Goal: Information Seeking & Learning: Learn about a topic

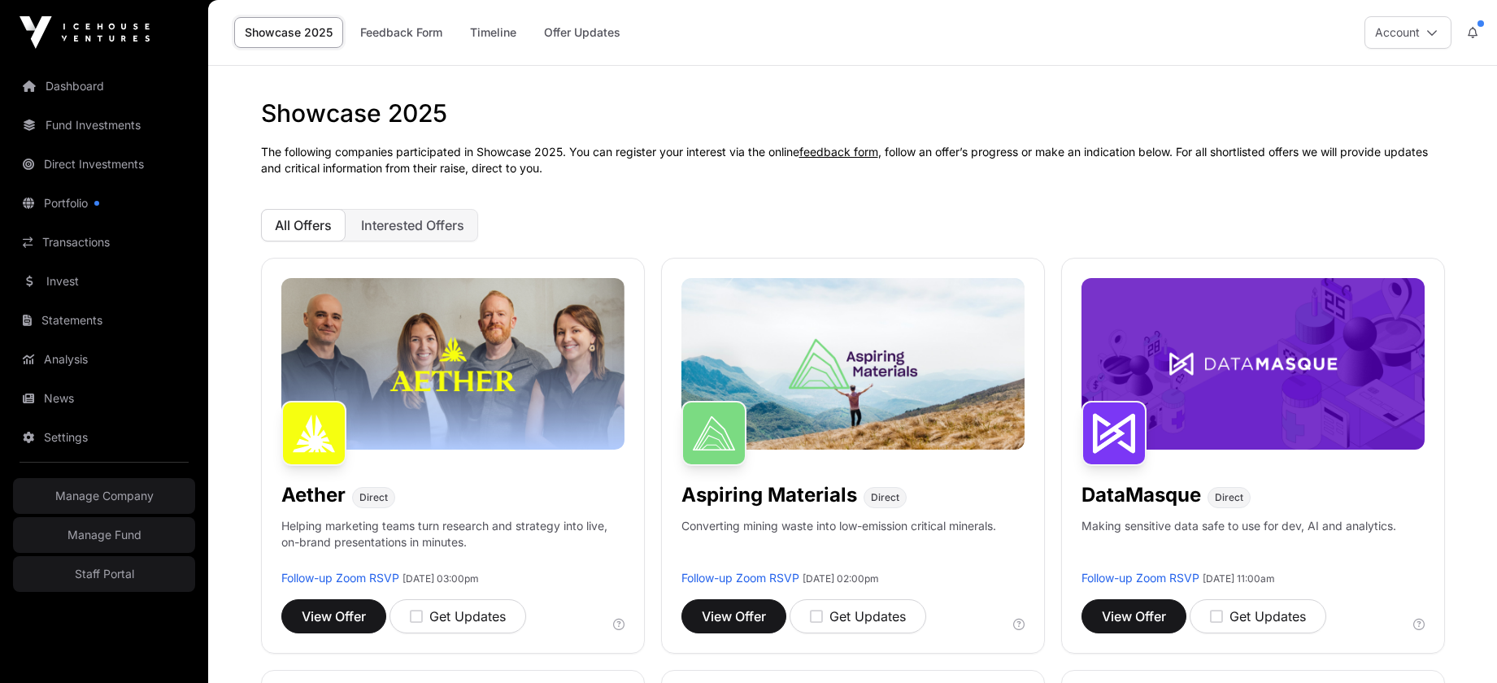
scroll to position [1000, 0]
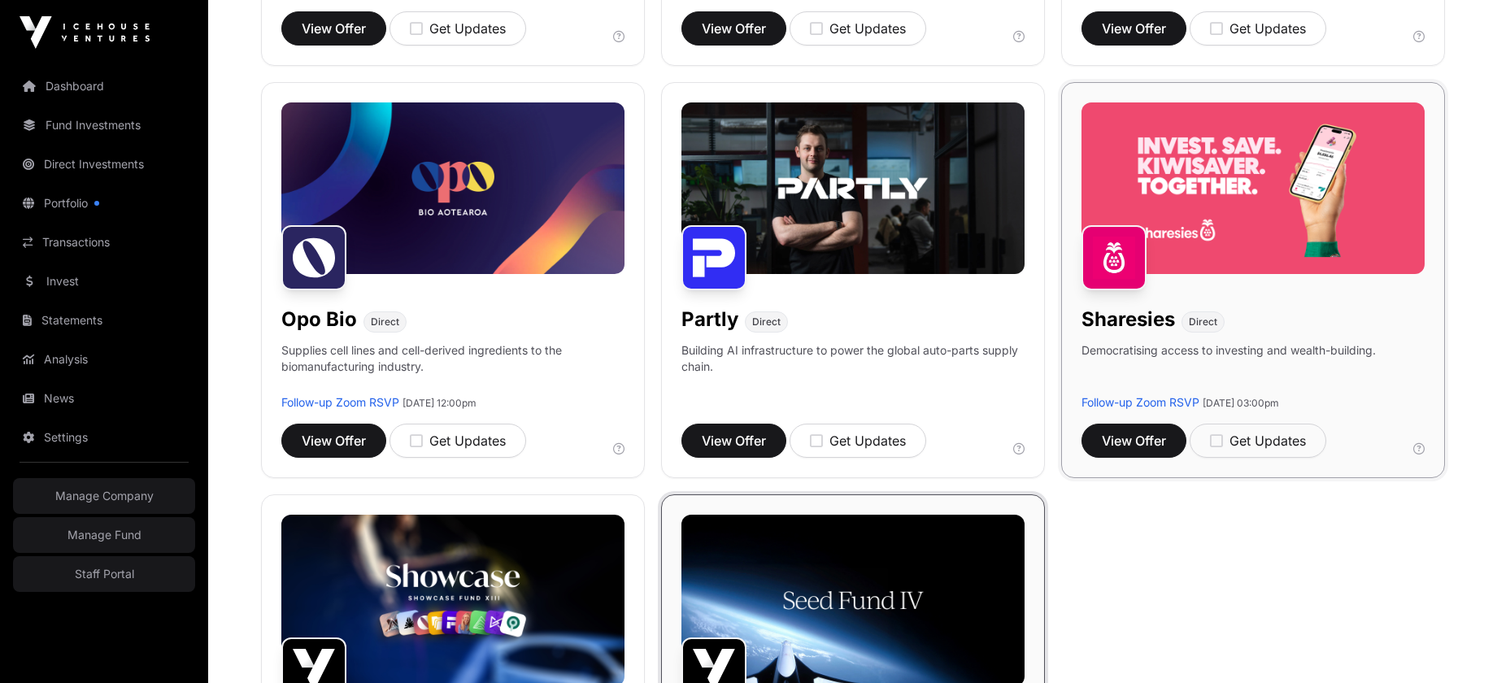
click at [1152, 319] on h1 "Sharesies" at bounding box center [1129, 320] width 94 height 26
click at [1148, 449] on span "View Offer" at bounding box center [1134, 441] width 64 height 20
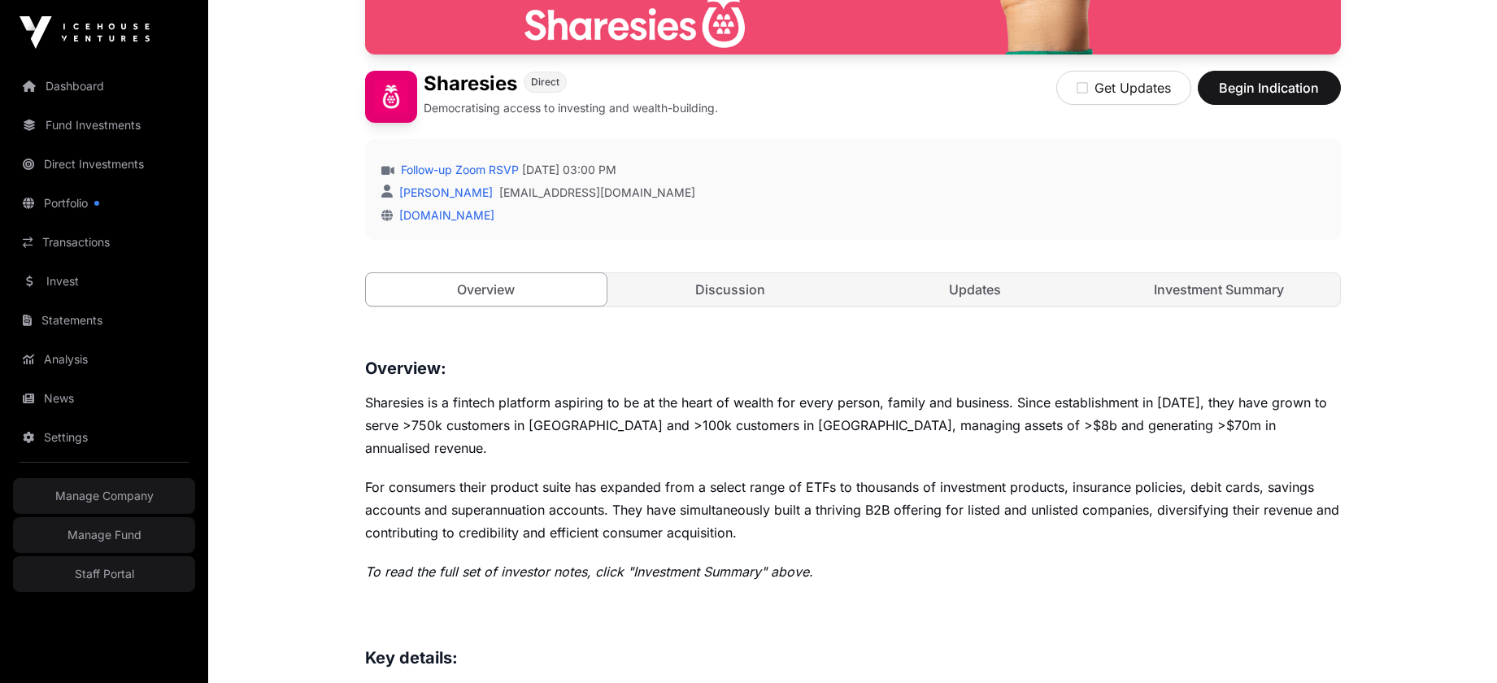
scroll to position [669, 0]
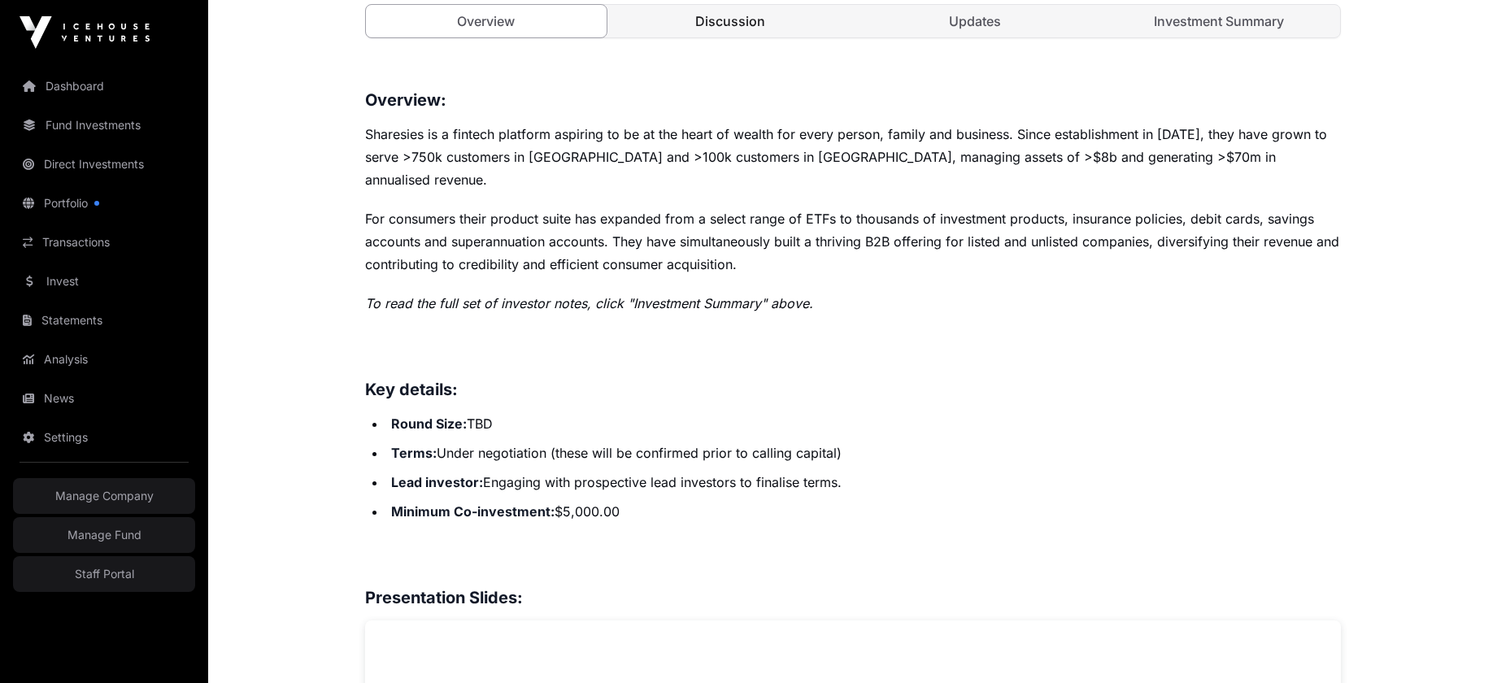
click at [745, 32] on link "Discussion" at bounding box center [731, 21] width 242 height 33
click at [749, 23] on link "Discussion" at bounding box center [731, 21] width 242 height 33
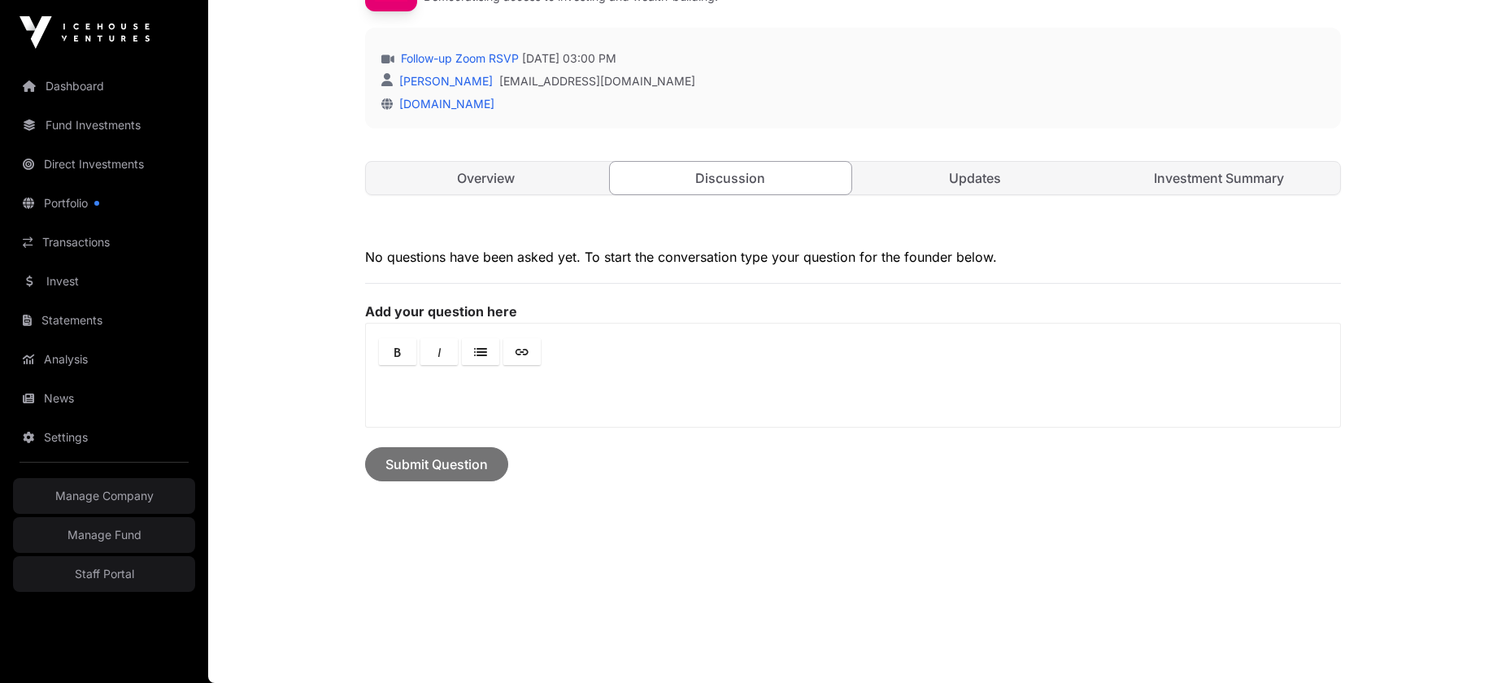
scroll to position [512, 0]
click at [979, 175] on link "Updates" at bounding box center [976, 178] width 242 height 33
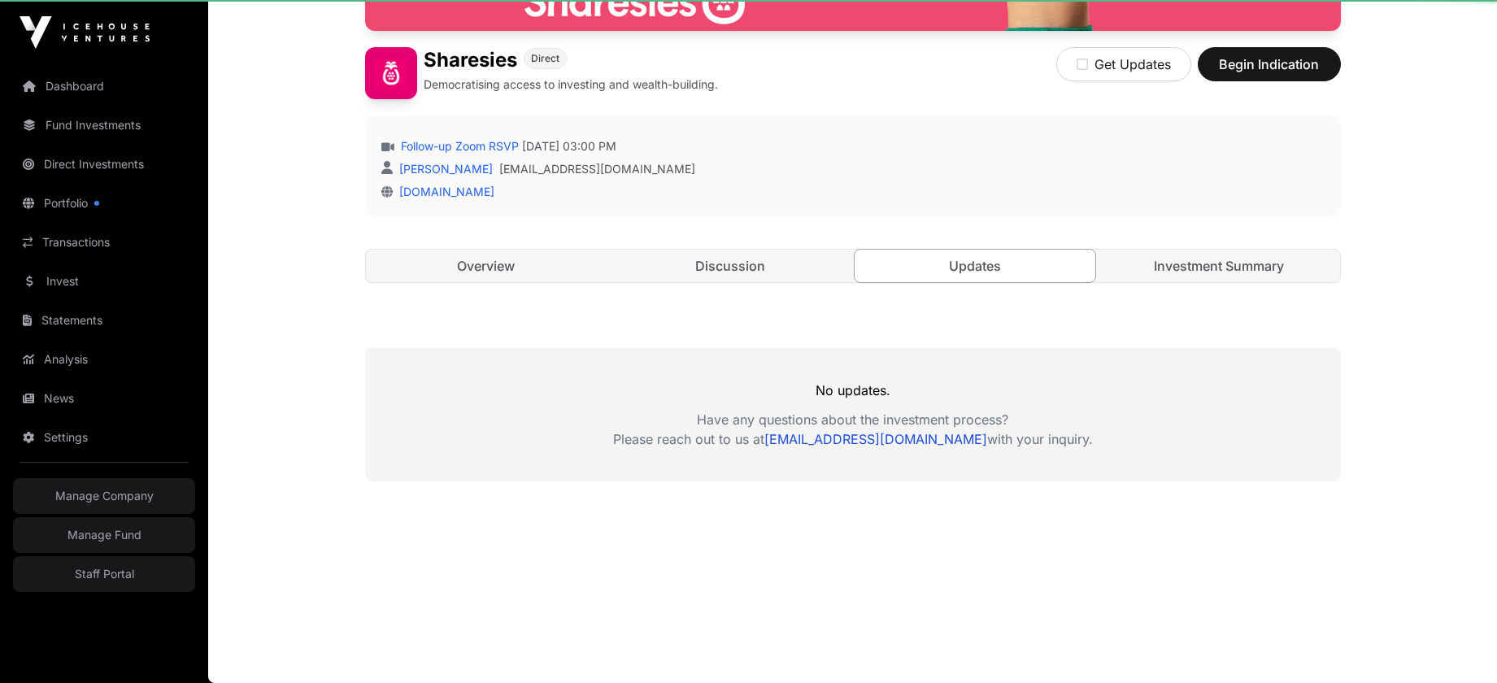
scroll to position [424, 0]
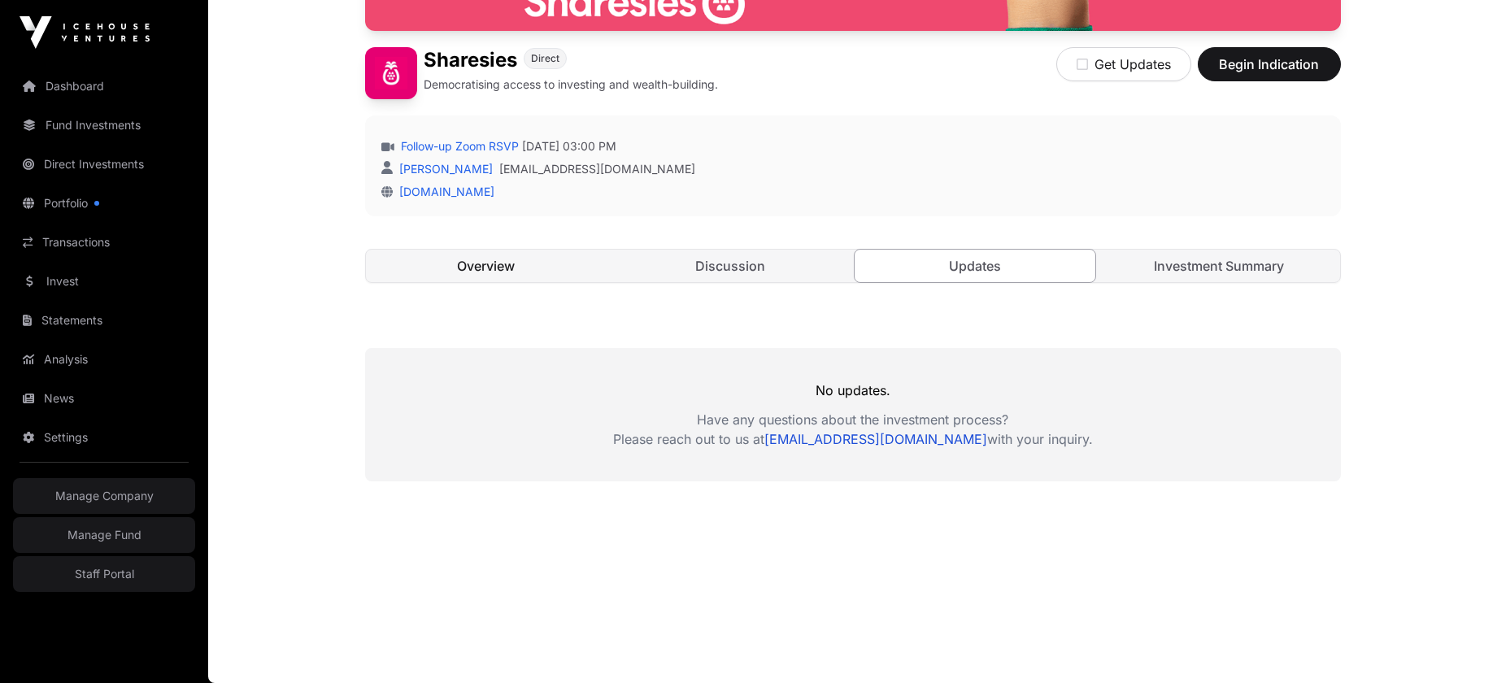
click at [478, 278] on link "Overview" at bounding box center [487, 266] width 242 height 33
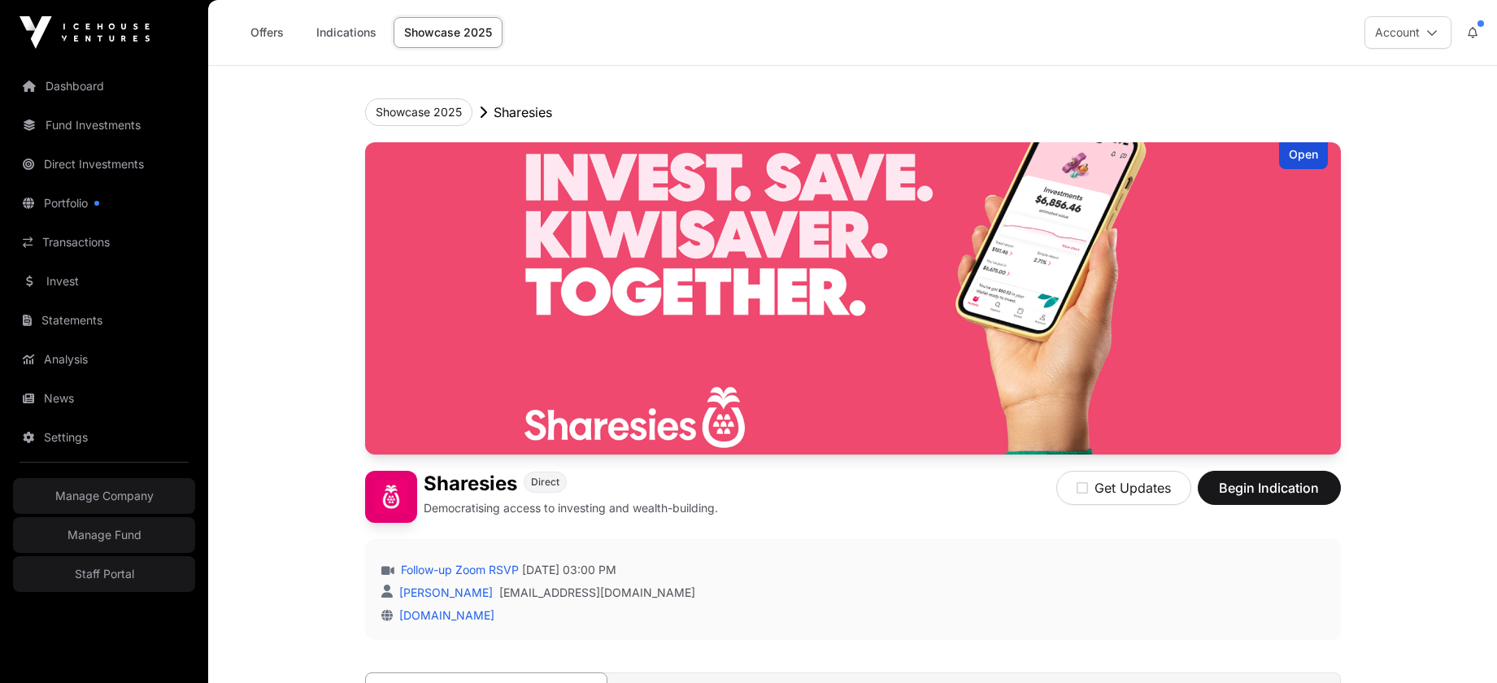
click at [442, 39] on link "Showcase 2025" at bounding box center [448, 32] width 109 height 31
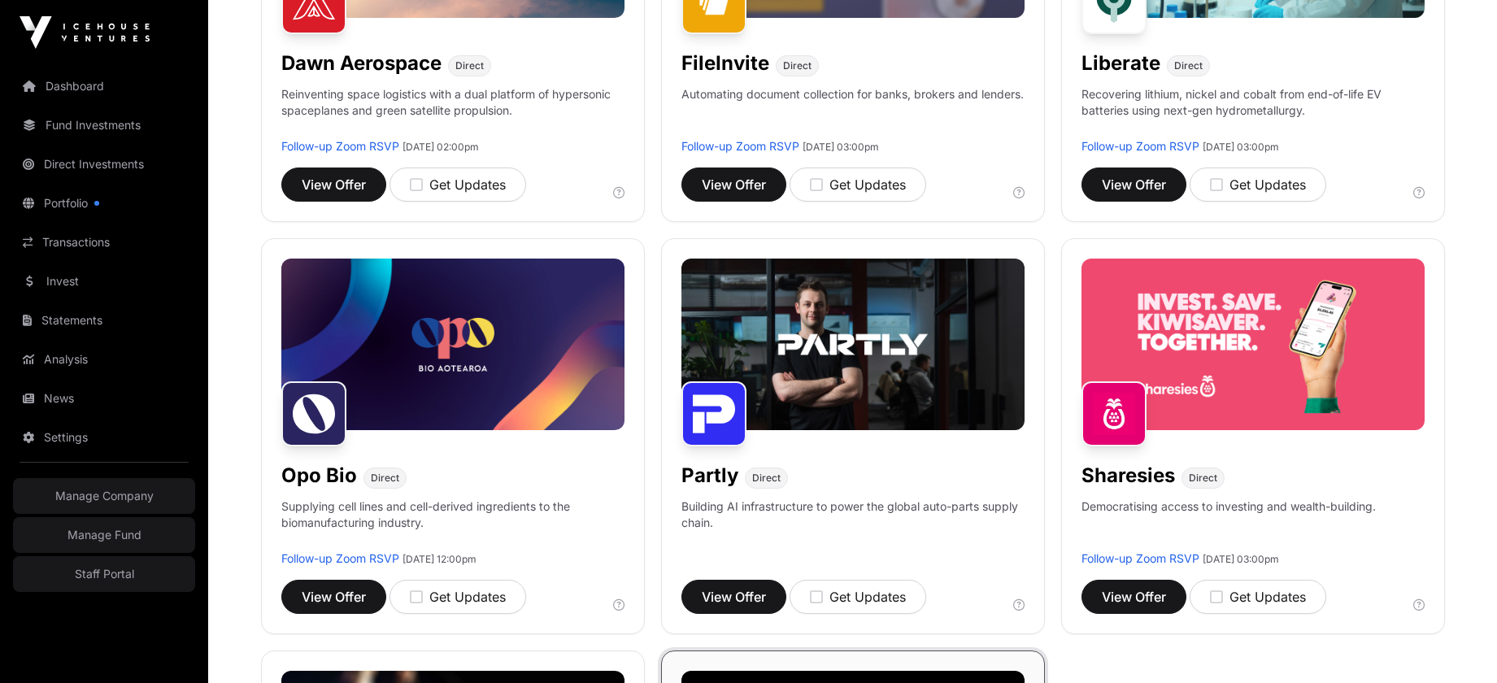
scroll to position [1547, 0]
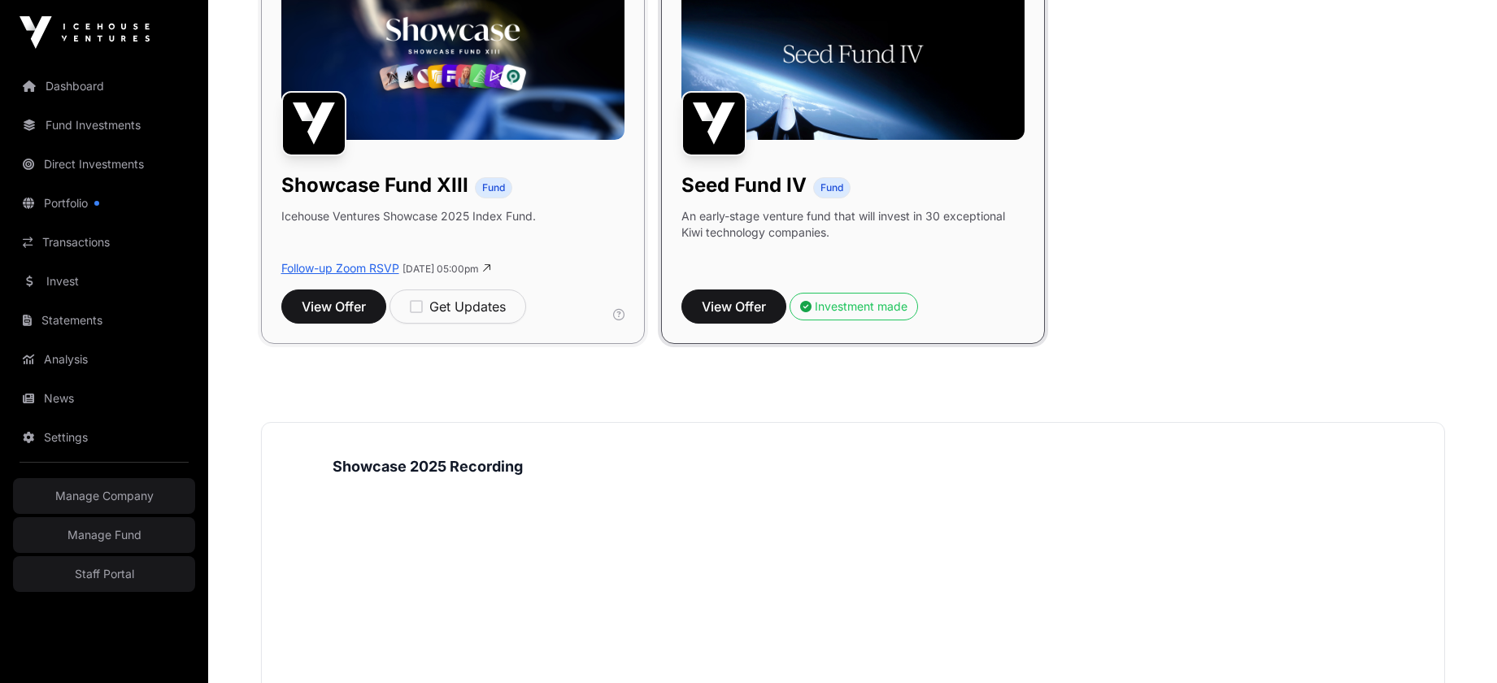
click at [342, 269] on link "Follow-up Zoom RSVP" at bounding box center [340, 268] width 118 height 14
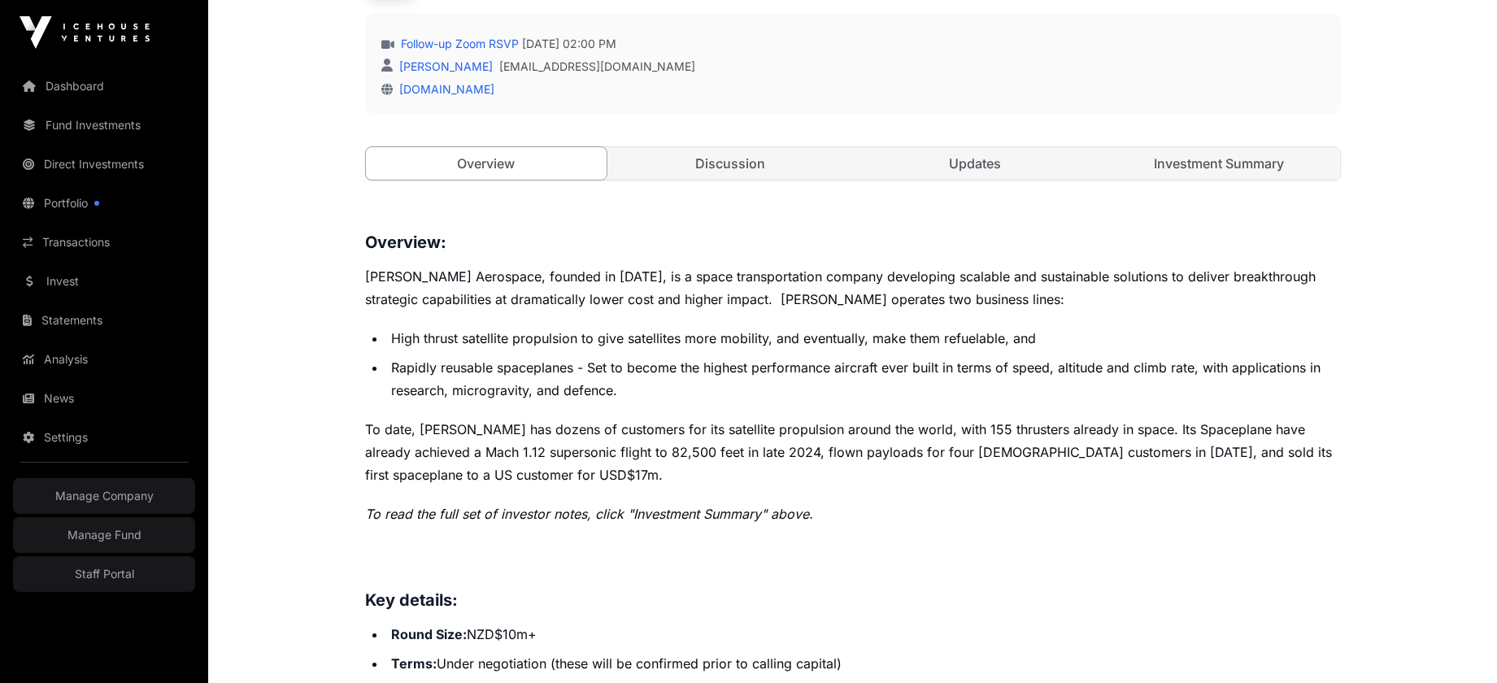
scroll to position [377, 0]
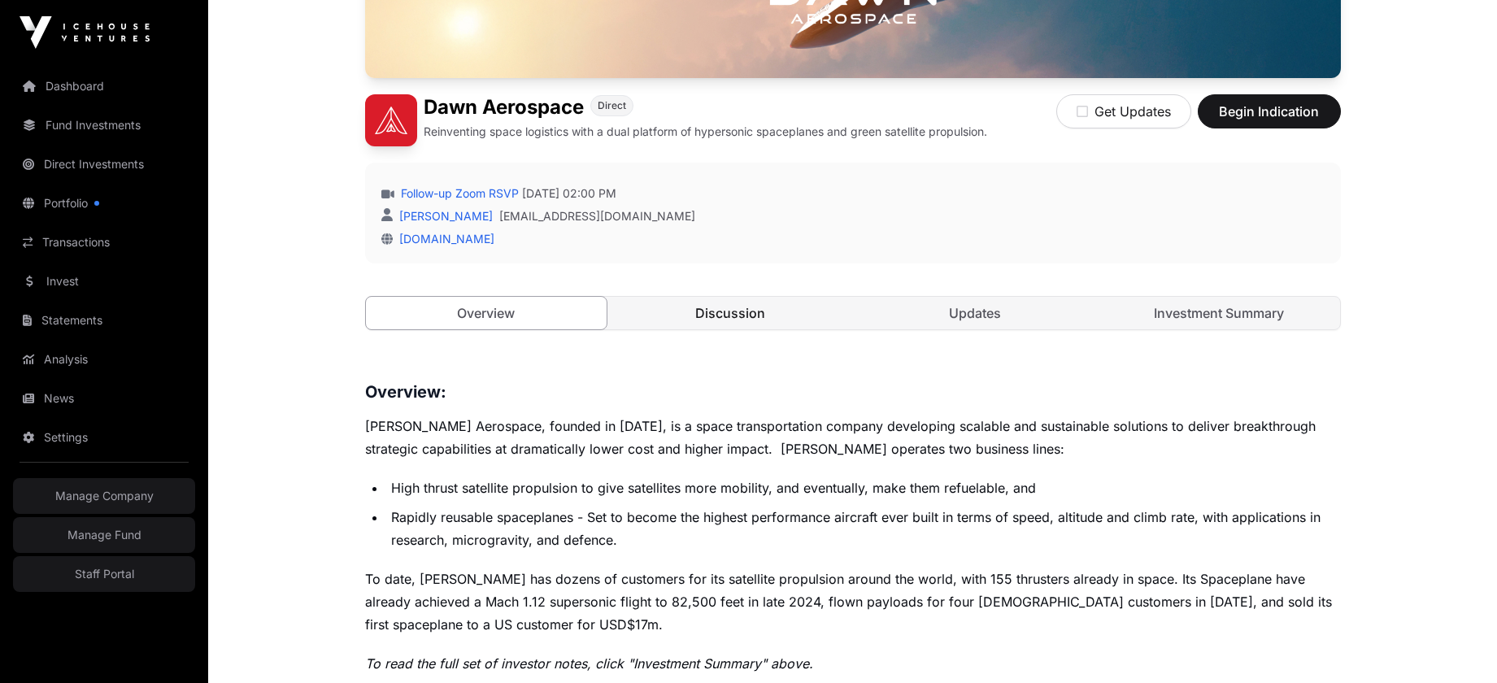
click at [754, 319] on link "Discussion" at bounding box center [731, 313] width 242 height 33
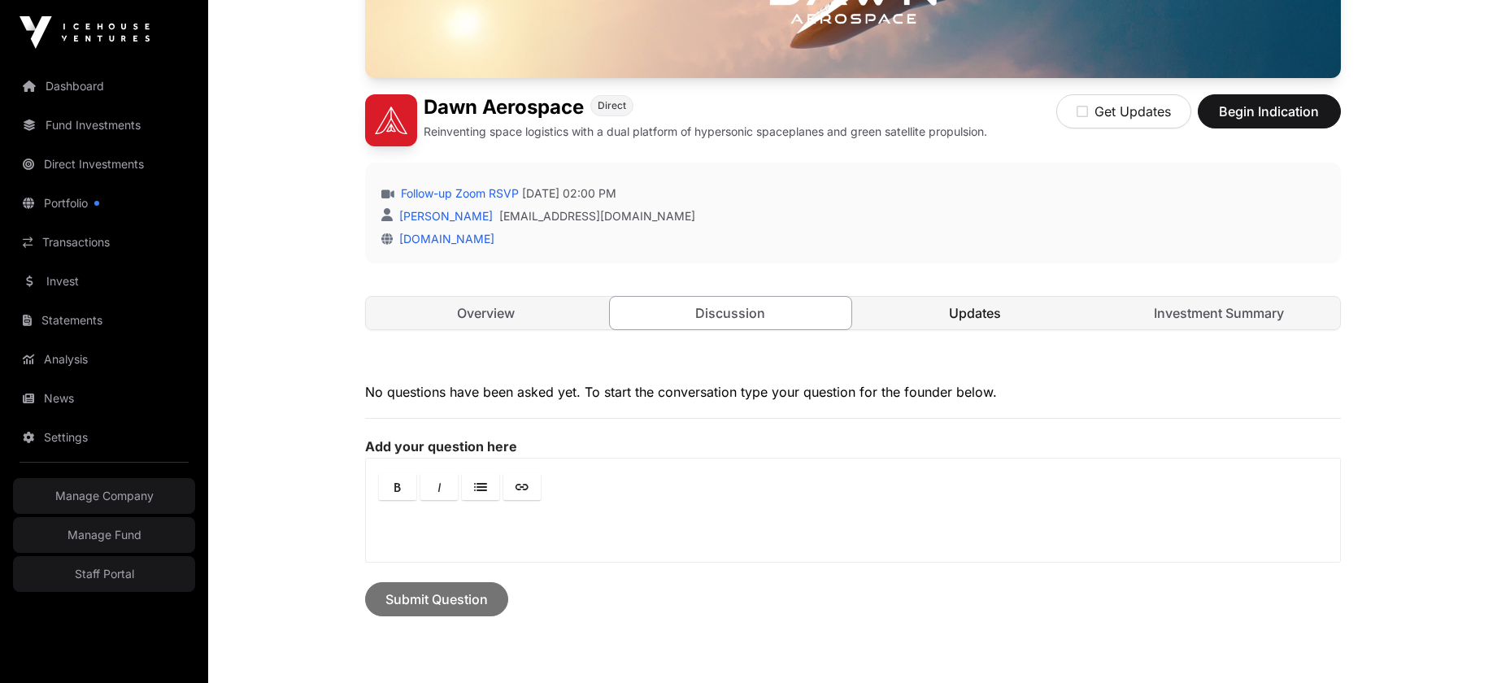
click at [979, 328] on link "Updates" at bounding box center [976, 313] width 242 height 33
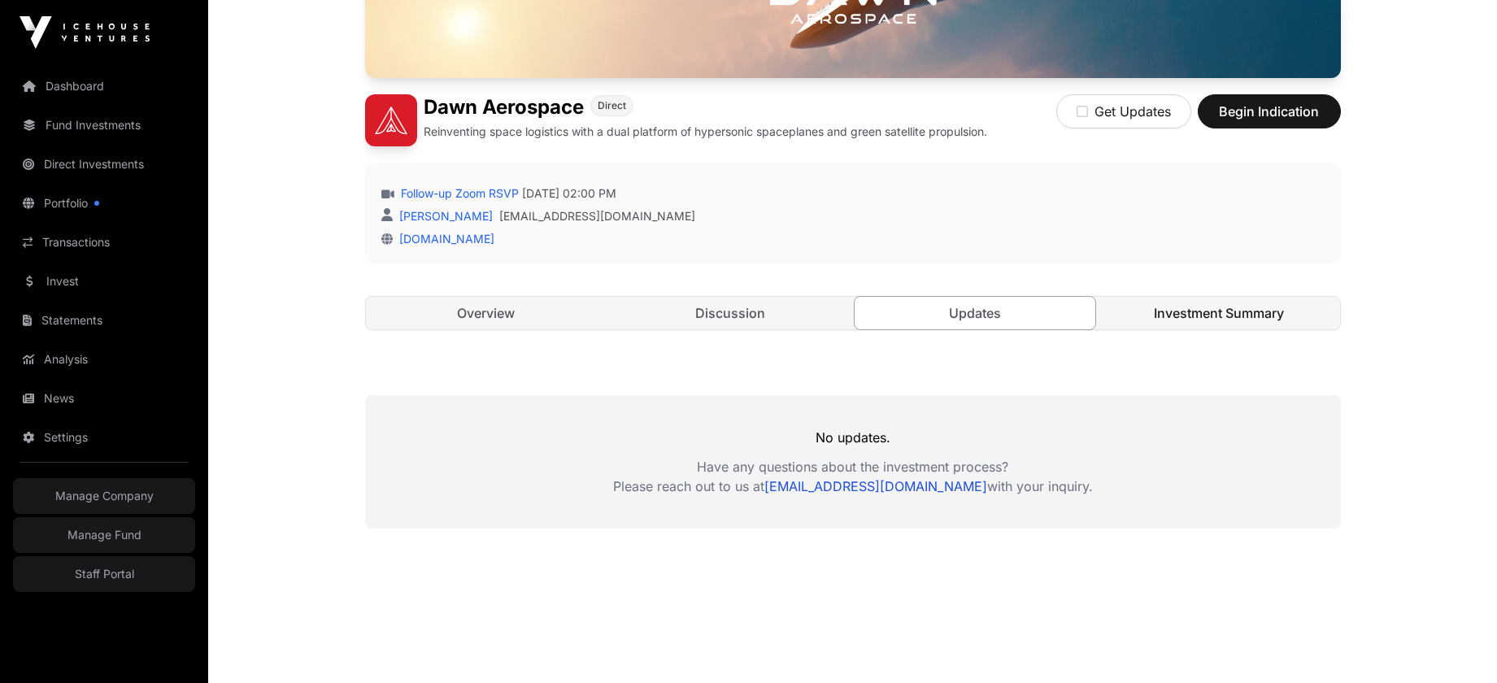
click at [1169, 301] on link "Investment Summary" at bounding box center [1220, 313] width 242 height 33
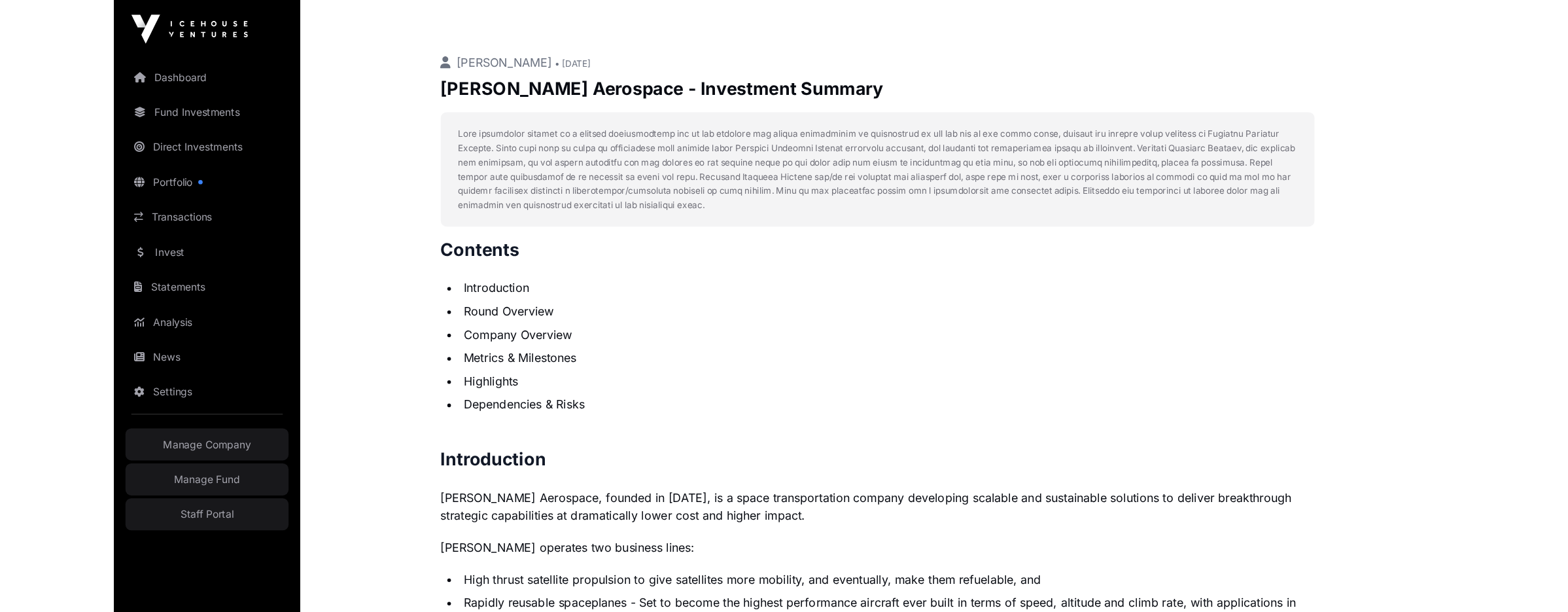
scroll to position [570, 0]
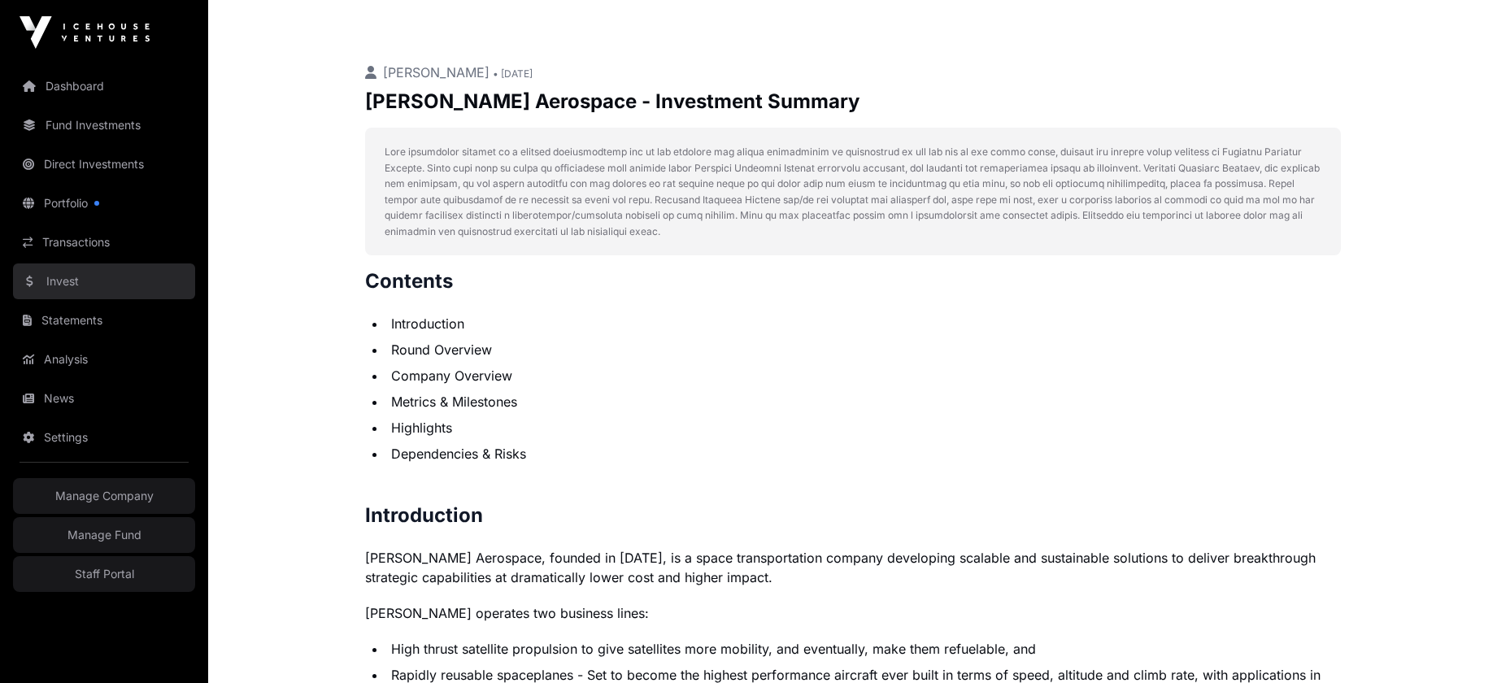
click at [61, 281] on link "Invest" at bounding box center [104, 282] width 182 height 36
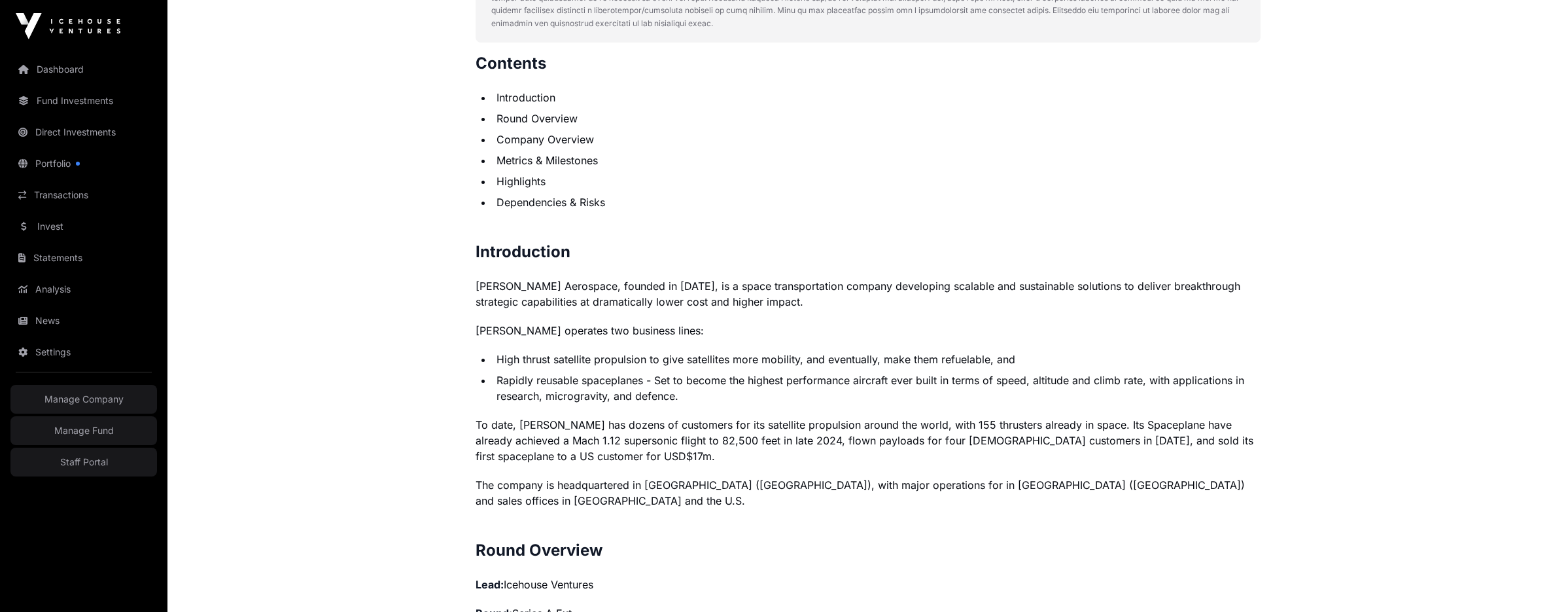
scroll to position [737, 0]
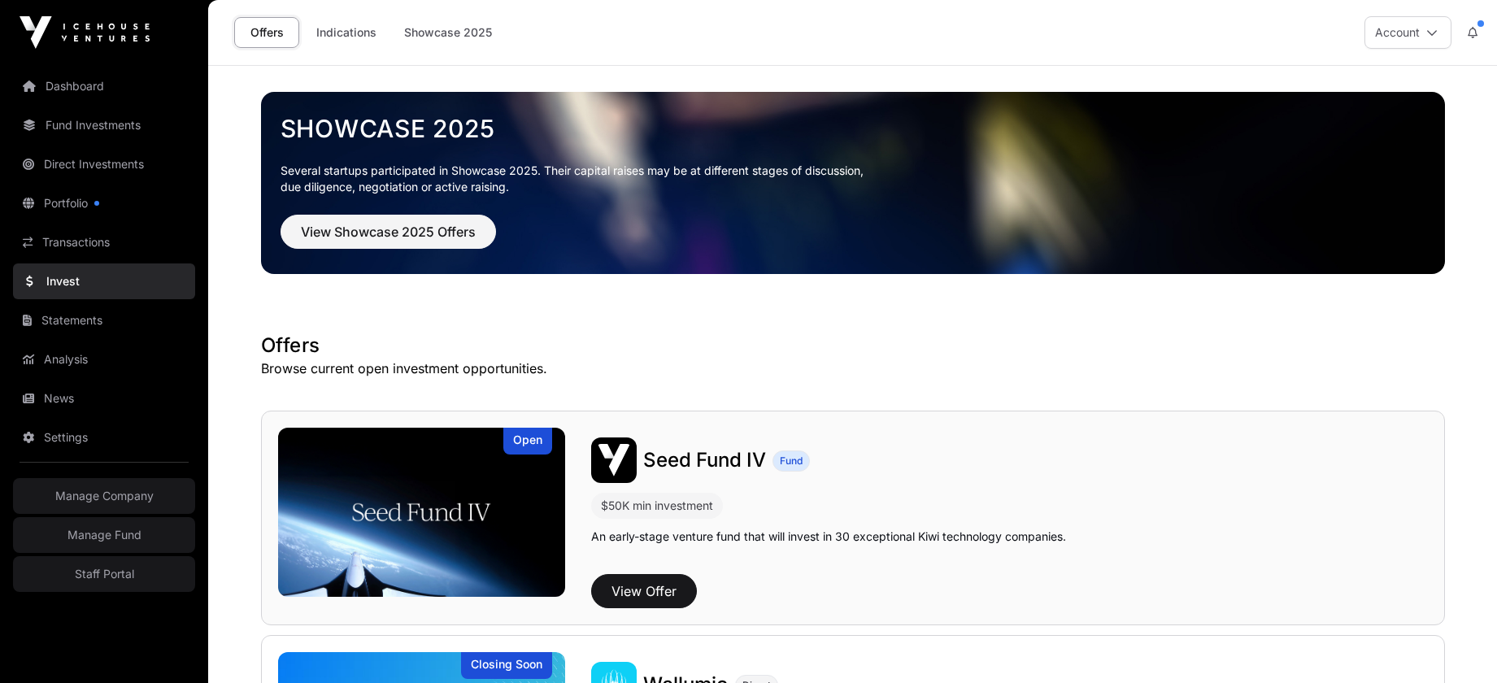
click at [708, 457] on span "Seed Fund IV" at bounding box center [704, 460] width 123 height 24
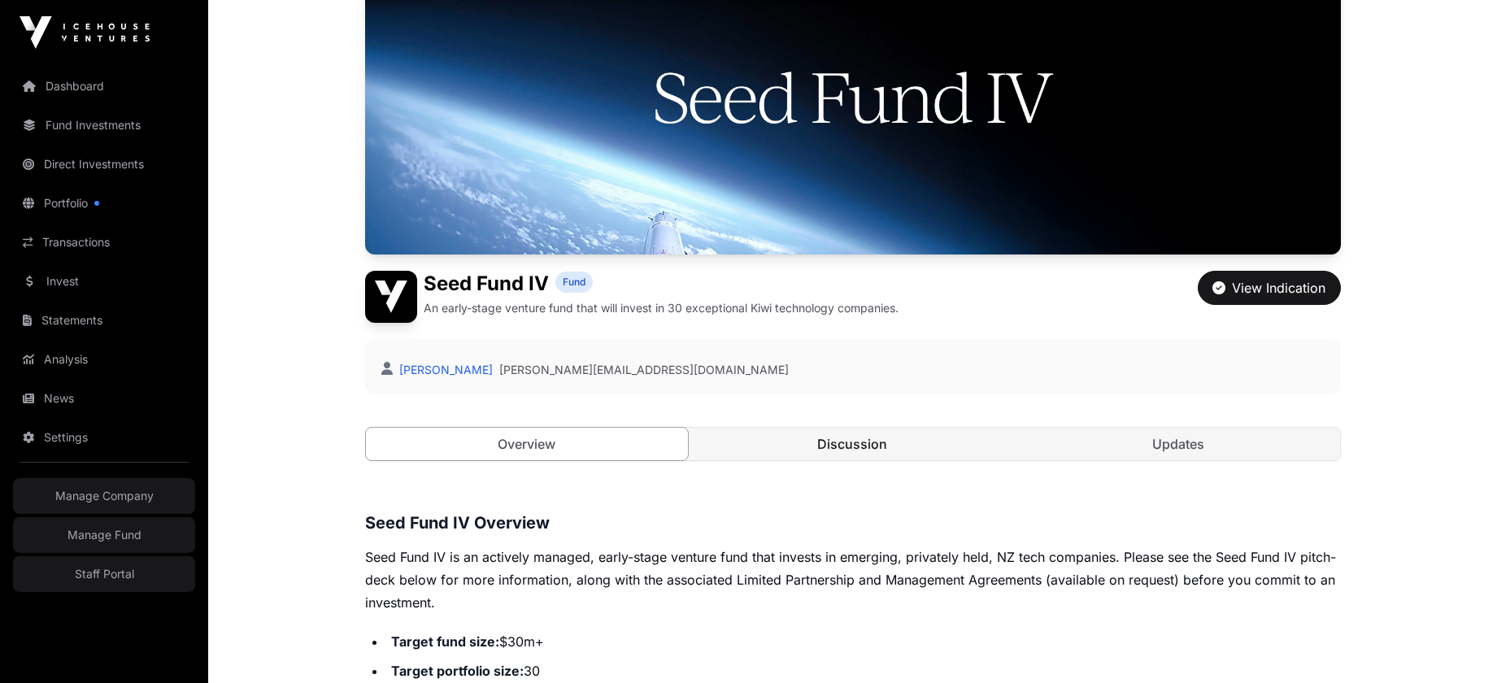
click at [834, 439] on link "Discussion" at bounding box center [852, 444] width 323 height 33
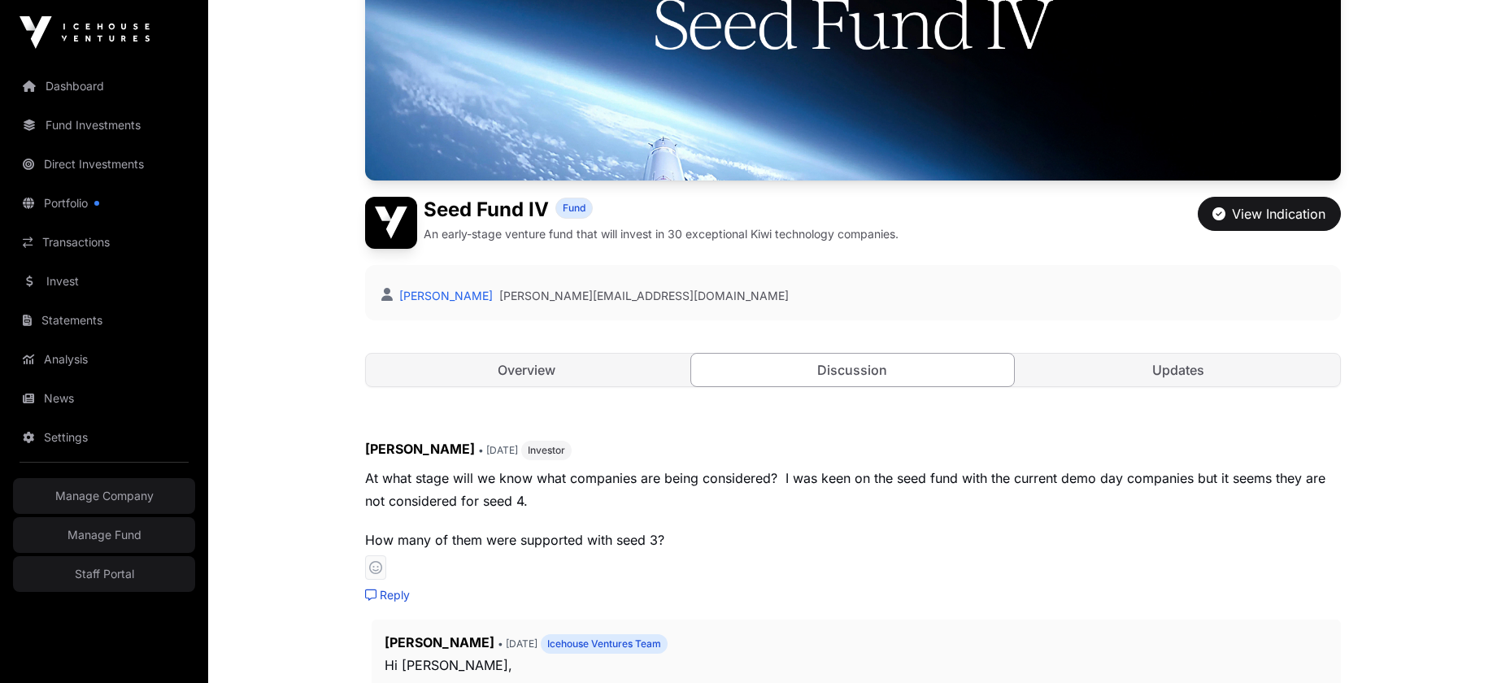
scroll to position [264, 0]
click at [582, 373] on link "Overview" at bounding box center [527, 369] width 323 height 33
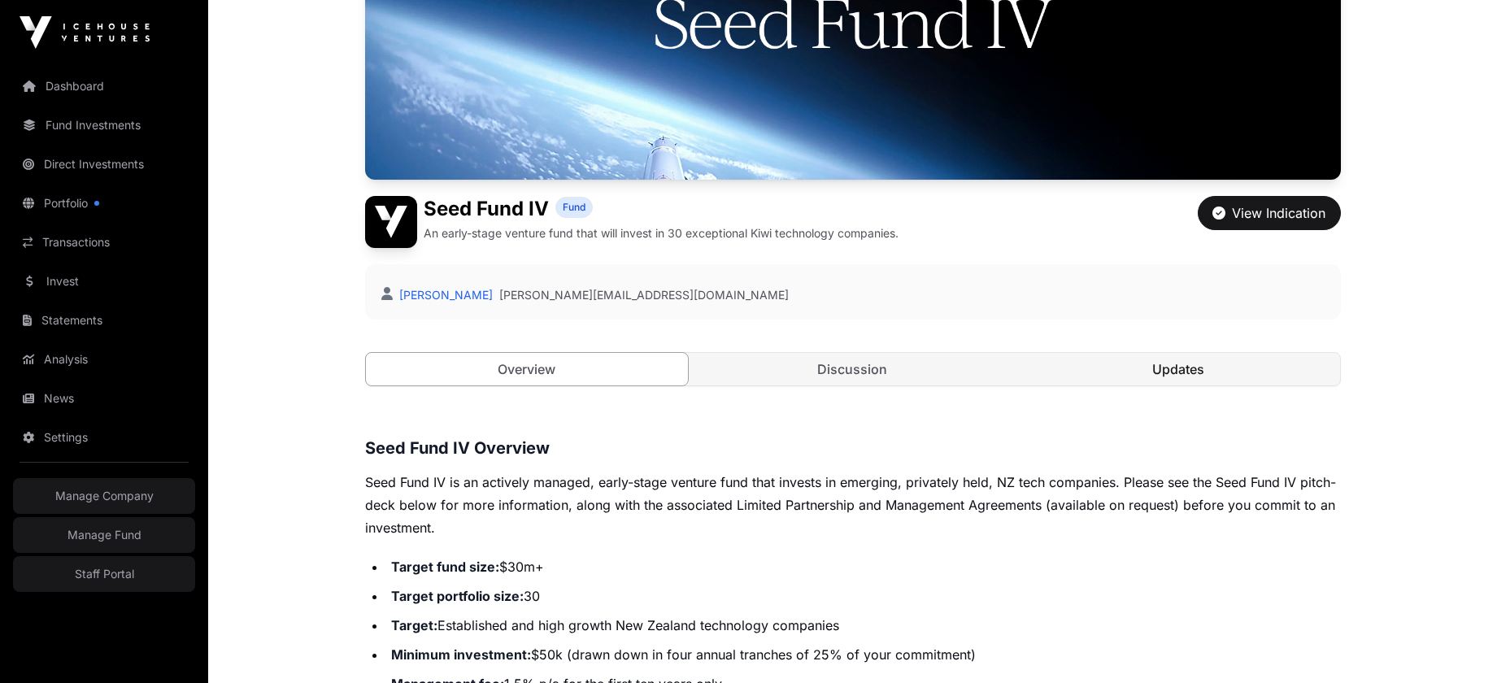
click at [1150, 364] on link "Updates" at bounding box center [1179, 369] width 323 height 33
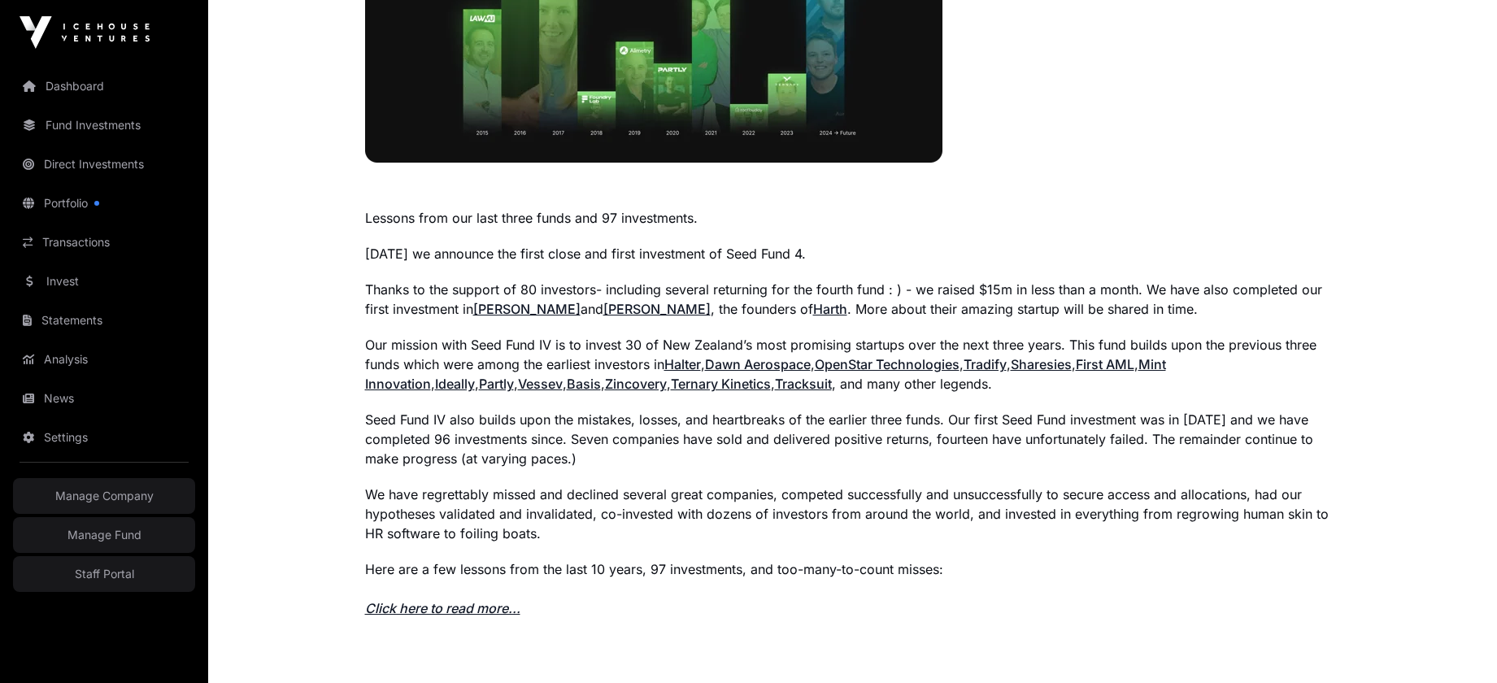
scroll to position [1030, 0]
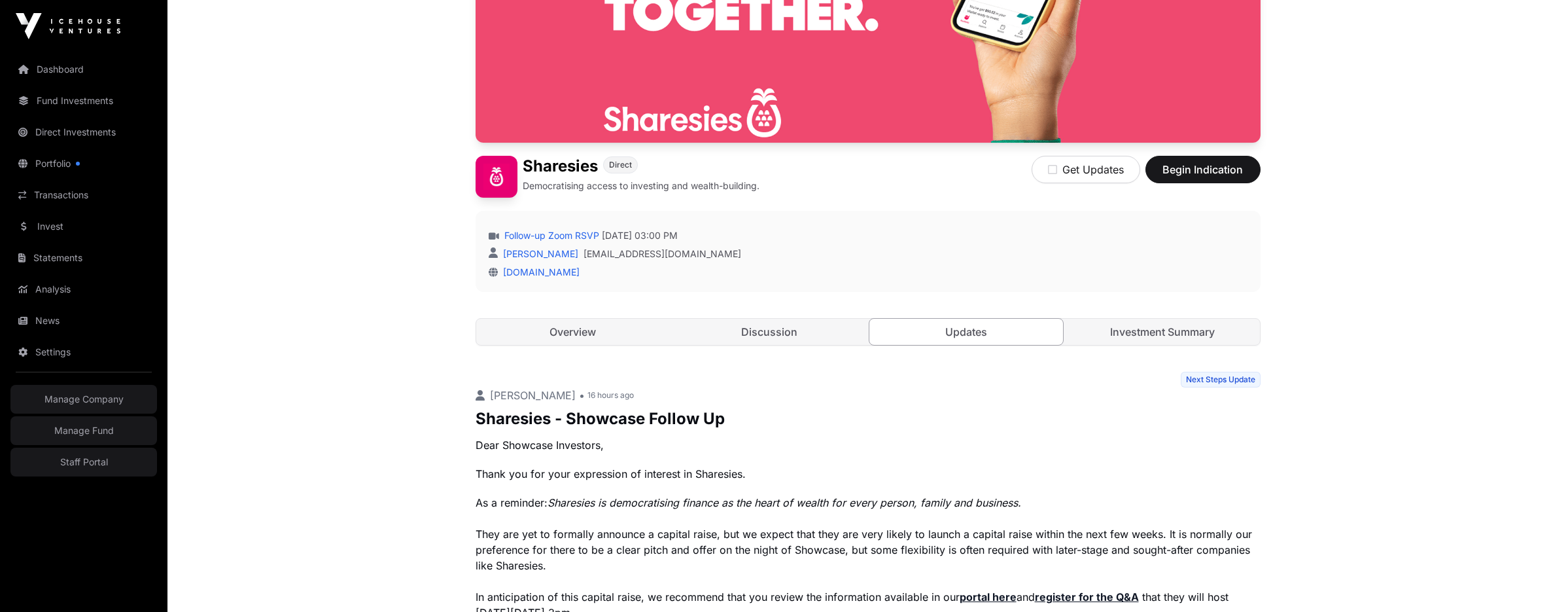
scroll to position [220, 0]
